Goal: Information Seeking & Learning: Learn about a topic

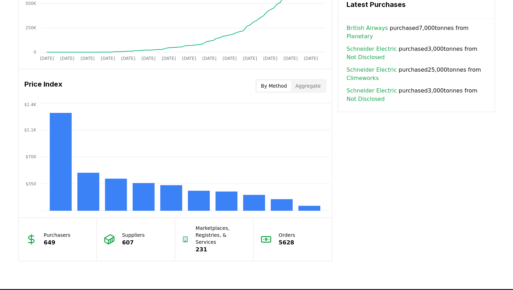
scroll to position [498, 0]
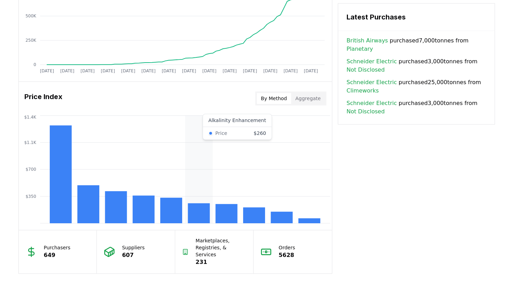
click at [197, 190] on rect at bounding box center [199, 213] width 22 height 20
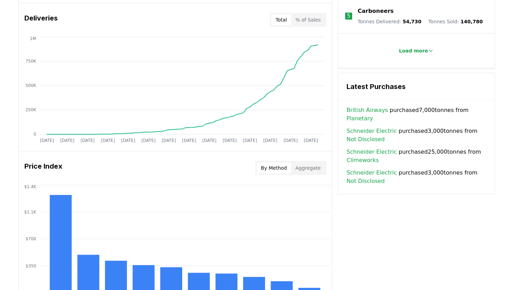
scroll to position [429, 0]
click at [304, 172] on button "Aggregate" at bounding box center [308, 168] width 34 height 11
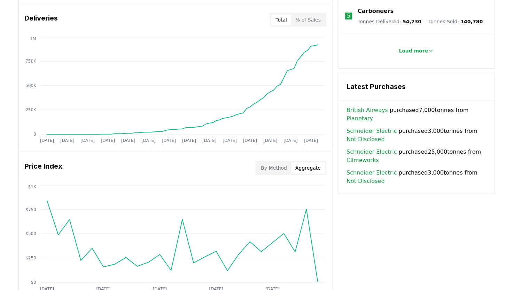
click at [278, 165] on button "By Method" at bounding box center [274, 168] width 34 height 11
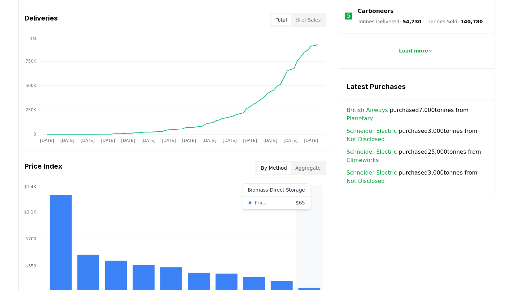
scroll to position [498, 0]
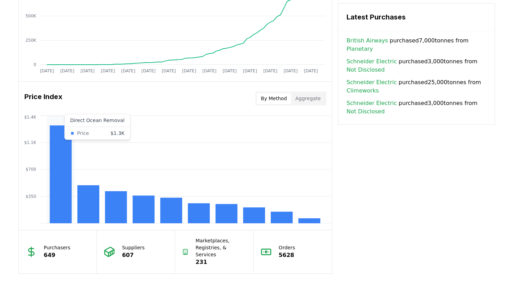
click at [60, 136] on rect at bounding box center [60, 174] width 22 height 98
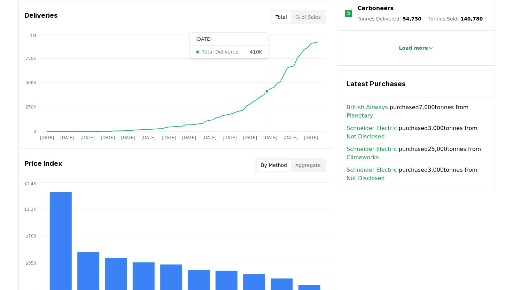
scroll to position [557, 0]
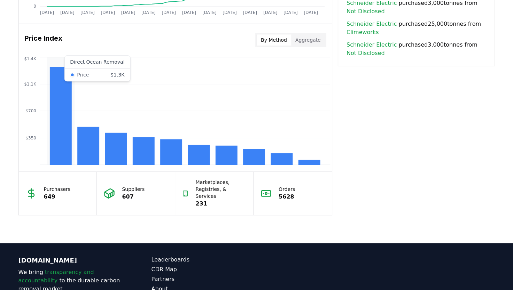
click at [57, 103] on rect at bounding box center [60, 116] width 22 height 98
drag, startPoint x: 57, startPoint y: 103, endPoint x: 84, endPoint y: 132, distance: 39.4
click at [84, 132] on rect at bounding box center [88, 146] width 22 height 38
drag, startPoint x: 84, startPoint y: 132, endPoint x: 87, endPoint y: 150, distance: 18.1
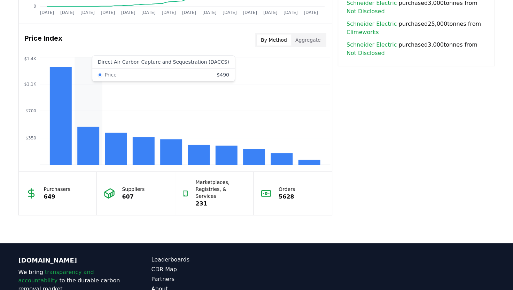
click at [87, 150] on rect at bounding box center [88, 146] width 22 height 38
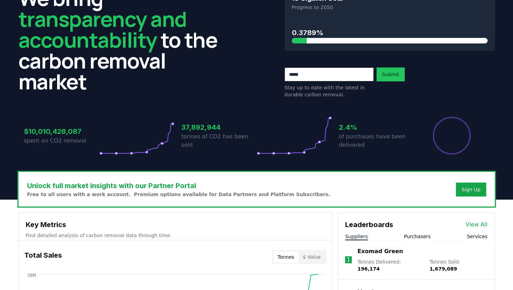
scroll to position [0, 0]
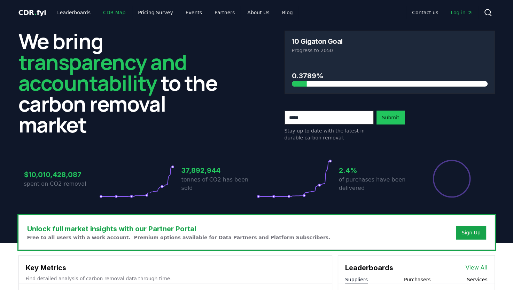
click at [102, 13] on link "CDR Map" at bounding box center [113, 12] width 33 height 13
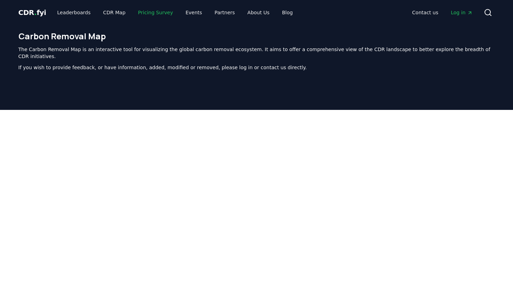
click at [146, 13] on link "Pricing Survey" at bounding box center [155, 12] width 46 height 13
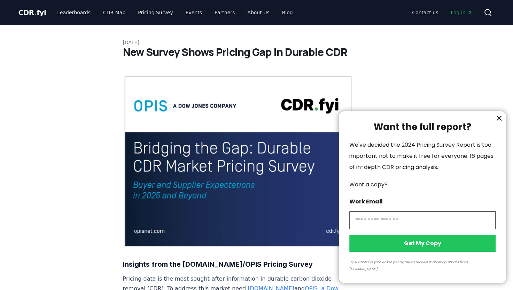
click at [181, 13] on div at bounding box center [256, 145] width 513 height 290
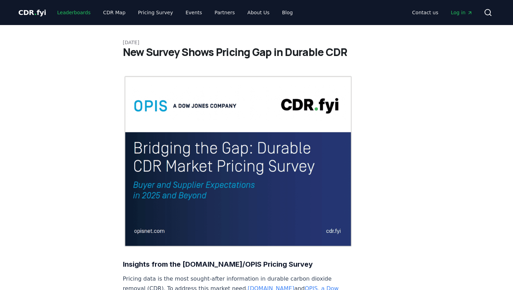
click at [78, 13] on link "Leaderboards" at bounding box center [74, 12] width 45 height 13
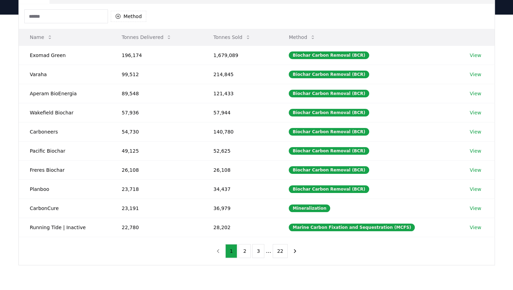
scroll to position [70, 0]
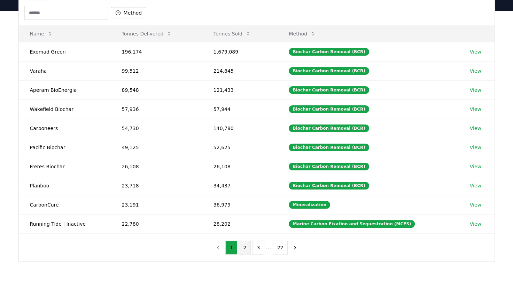
click at [244, 190] on button "2" at bounding box center [244, 248] width 12 height 14
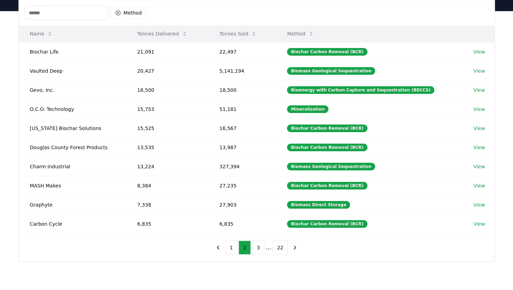
click at [316, 30] on button "Method" at bounding box center [300, 34] width 38 height 14
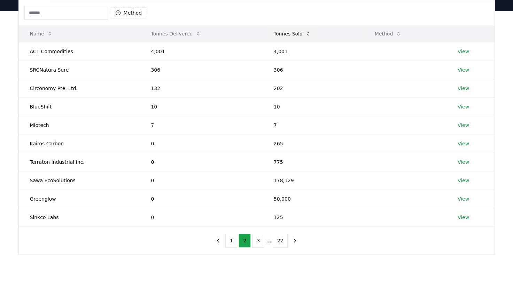
click at [305, 31] on button "Tonnes Sold" at bounding box center [292, 34] width 48 height 14
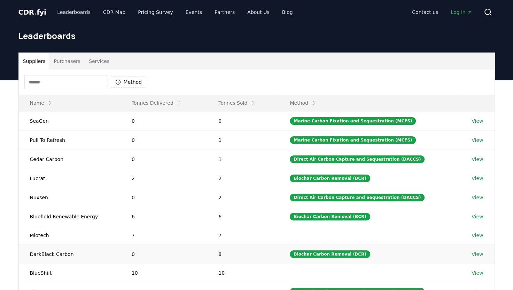
scroll to position [0, 0]
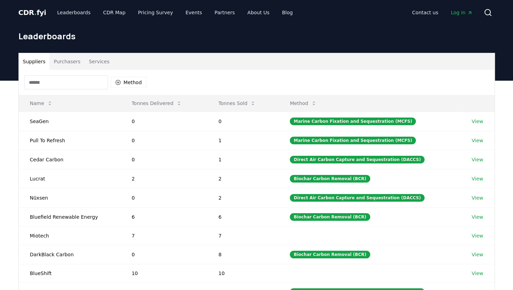
click at [86, 84] on input at bounding box center [66, 83] width 84 height 14
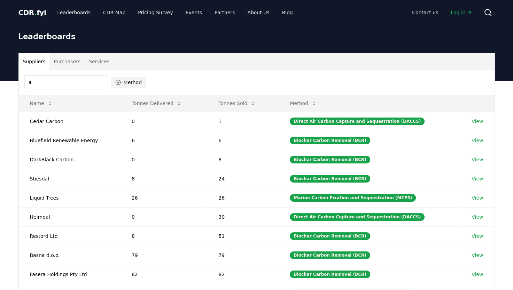
type input "*"
click at [134, 81] on button "Method" at bounding box center [129, 82] width 36 height 11
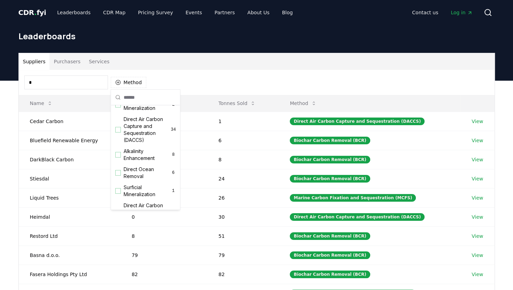
scroll to position [163, 0]
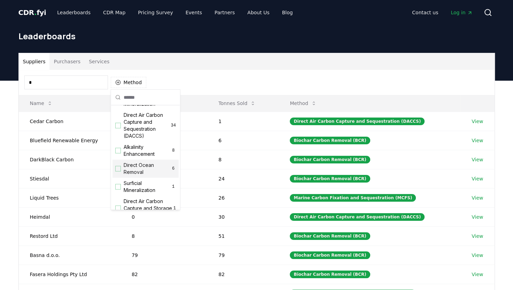
click at [120, 172] on div "Suggestions" at bounding box center [118, 169] width 6 height 6
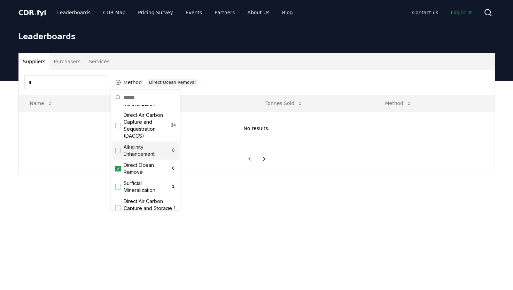
click at [118, 154] on div "Suggestions" at bounding box center [118, 151] width 6 height 6
click at [231, 190] on main "Suppliers Purchasers Services * Method 2 Alkalinity Enhancement Direct Ocean Re…" at bounding box center [256, 226] width 513 height 290
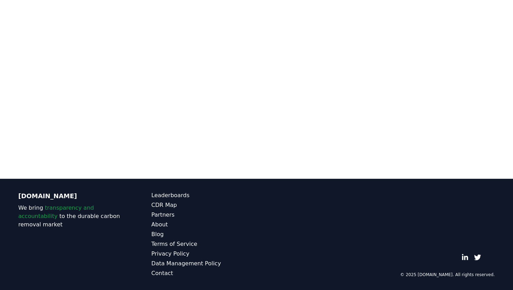
scroll to position [0, 0]
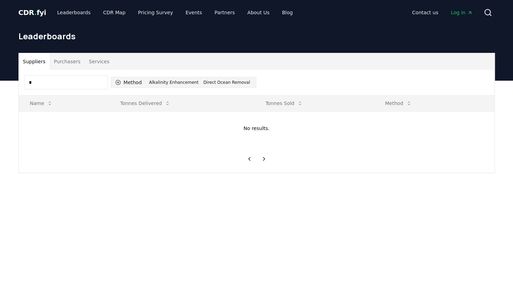
click at [120, 81] on icon "button" at bounding box center [118, 83] width 6 height 6
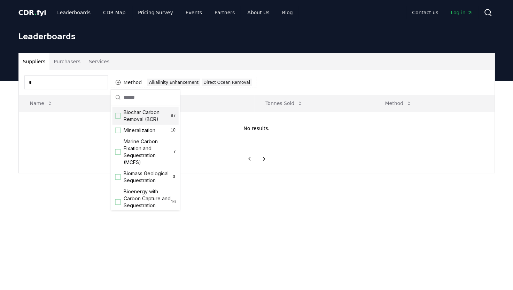
click at [70, 79] on input "*" at bounding box center [66, 83] width 84 height 14
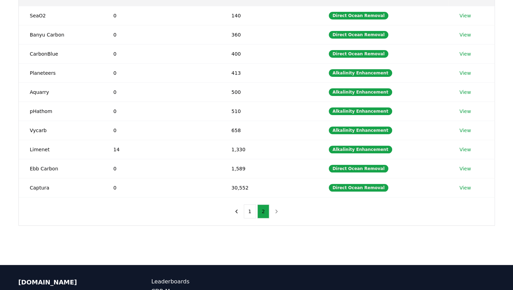
scroll to position [192, 0]
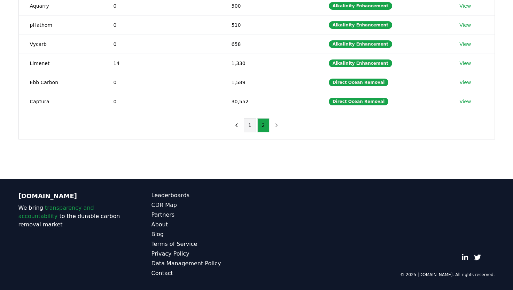
click at [251, 123] on button "1" at bounding box center [250, 125] width 12 height 14
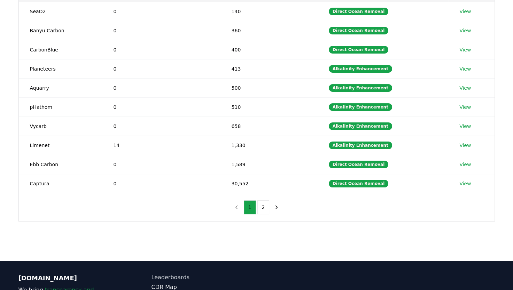
scroll to position [53, 0]
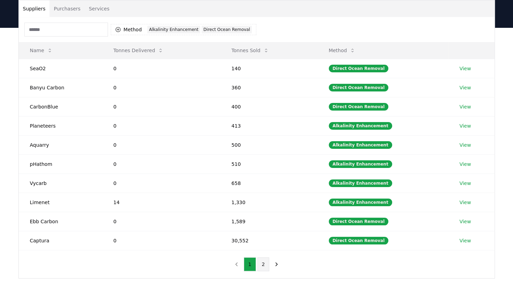
click at [263, 190] on button "2" at bounding box center [263, 265] width 12 height 14
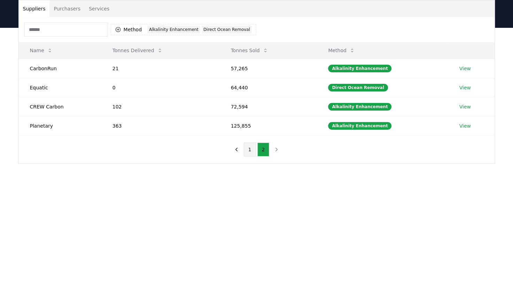
click at [250, 149] on button "1" at bounding box center [250, 150] width 12 height 14
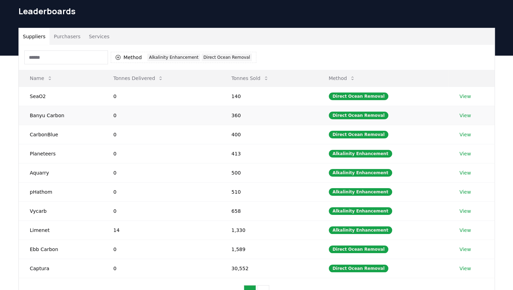
scroll to position [0, 0]
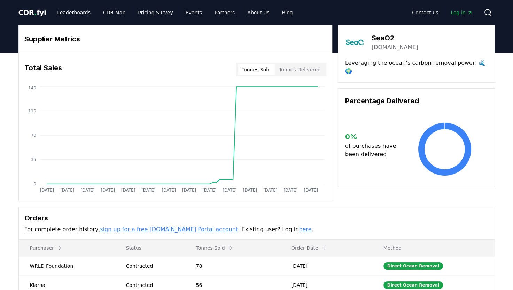
click at [268, 71] on button "Tonnes Sold" at bounding box center [255, 69] width 37 height 11
